Goal: Book appointment/travel/reservation

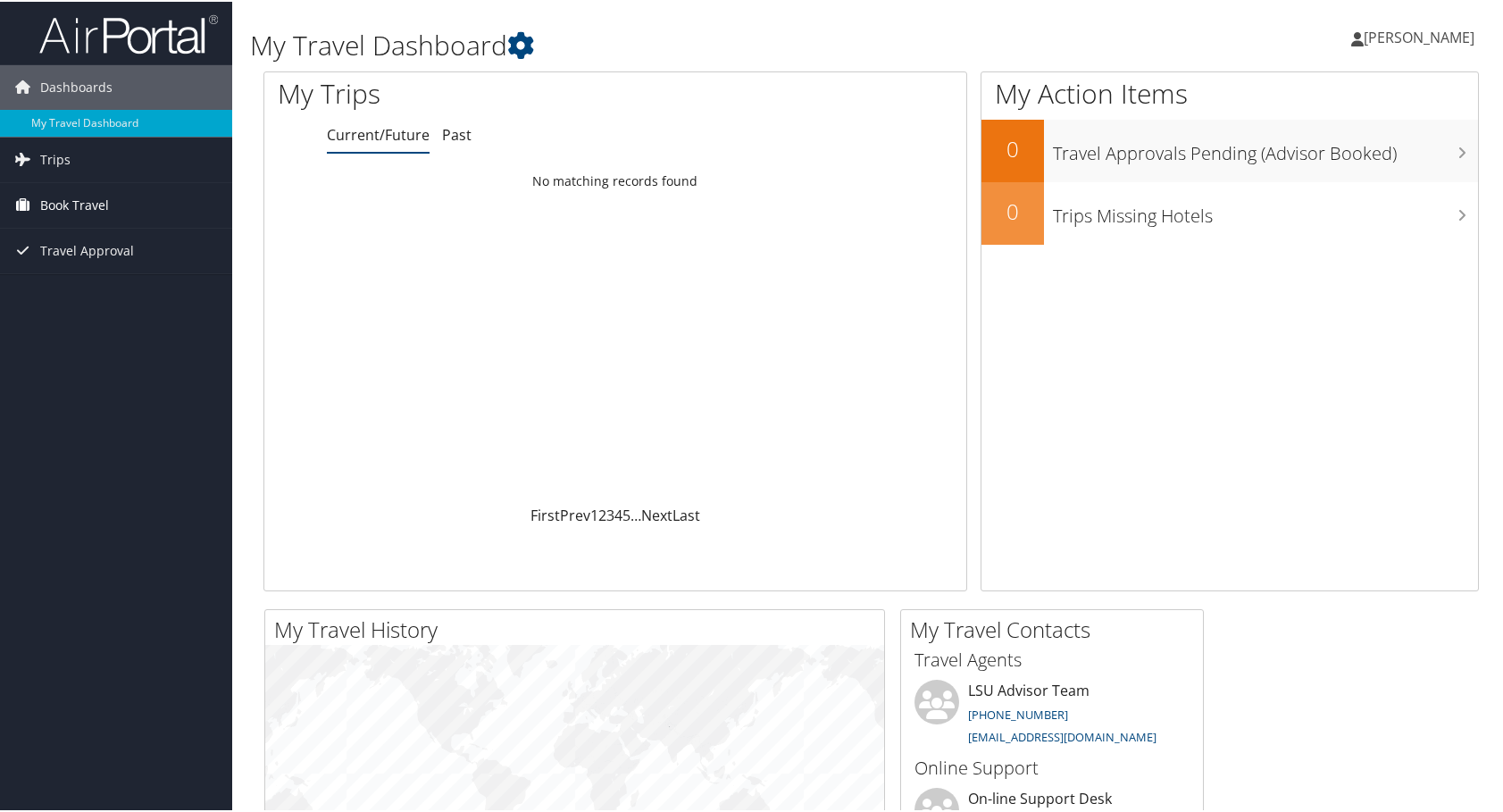
click at [60, 198] on span "Book Travel" at bounding box center [75, 204] width 69 height 44
click at [86, 260] on link "Book/Manage Online Trips" at bounding box center [116, 266] width 233 height 27
